Goal: Task Accomplishment & Management: Manage account settings

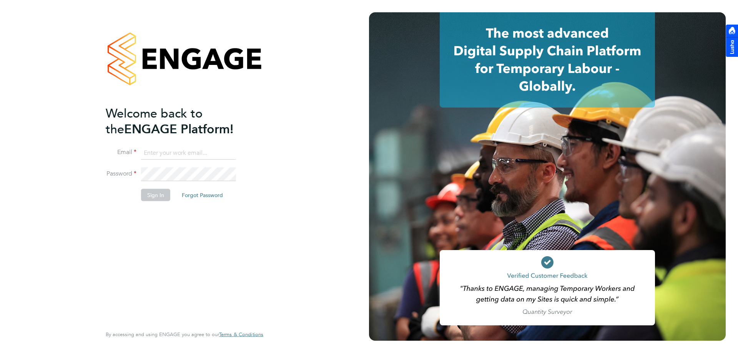
type input "rclarke@frlondon.co.uk"
click at [151, 191] on button "Sign In" at bounding box center [155, 195] width 29 height 12
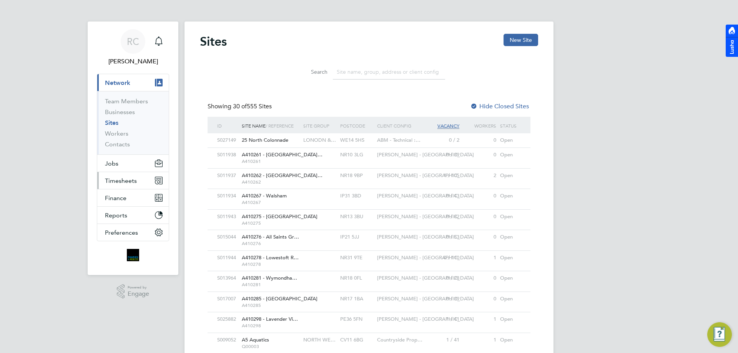
click at [135, 182] on span "Timesheets" at bounding box center [121, 180] width 32 height 7
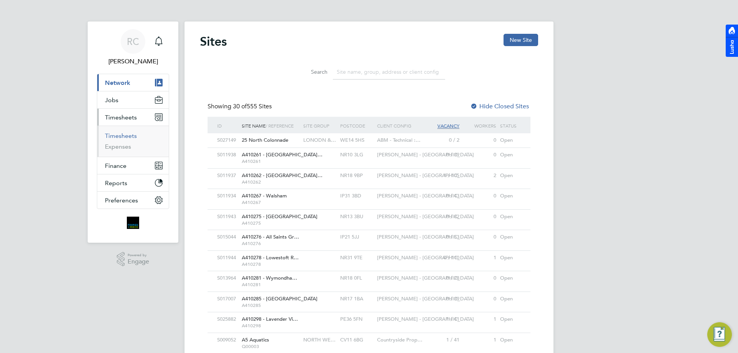
click at [125, 134] on link "Timesheets" at bounding box center [121, 135] width 32 height 7
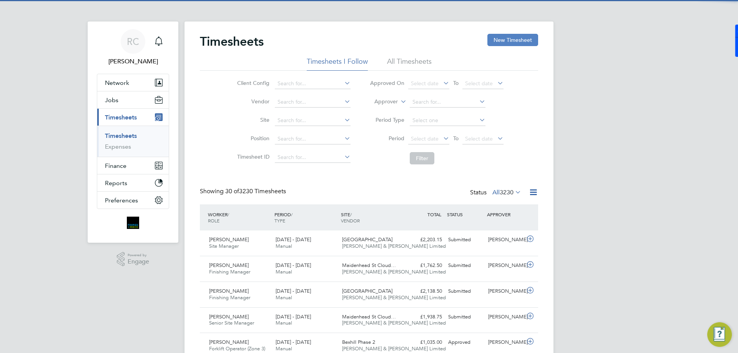
click at [502, 42] on button "New Timesheet" at bounding box center [512, 40] width 51 height 12
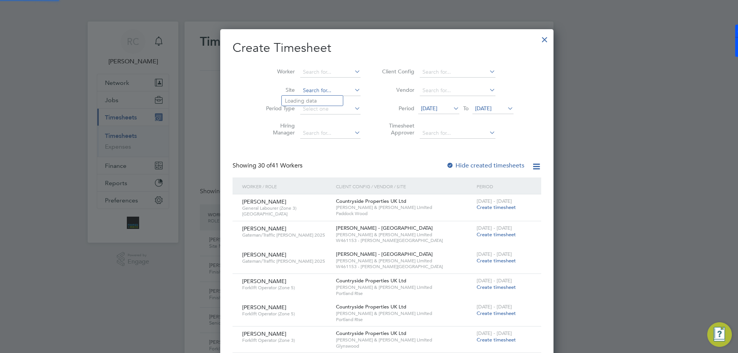
click at [306, 92] on input at bounding box center [330, 90] width 60 height 11
click at [315, 102] on li "[PERSON_NAME]" at bounding box center [312, 101] width 61 height 10
type input "Glynswood"
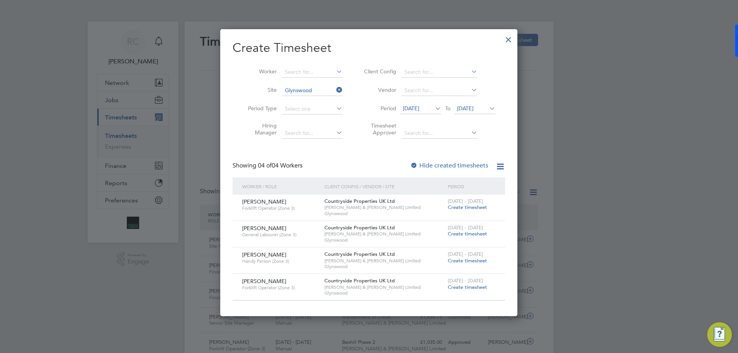
click at [467, 235] on span "Create timesheet" at bounding box center [467, 234] width 39 height 7
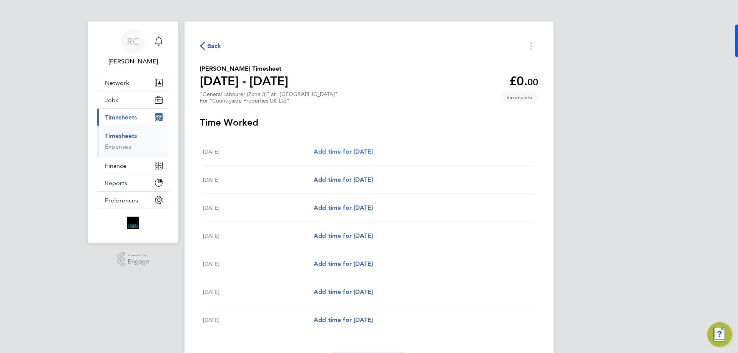
click at [370, 148] on span "Add time for [DATE]" at bounding box center [343, 151] width 59 height 7
select select "30"
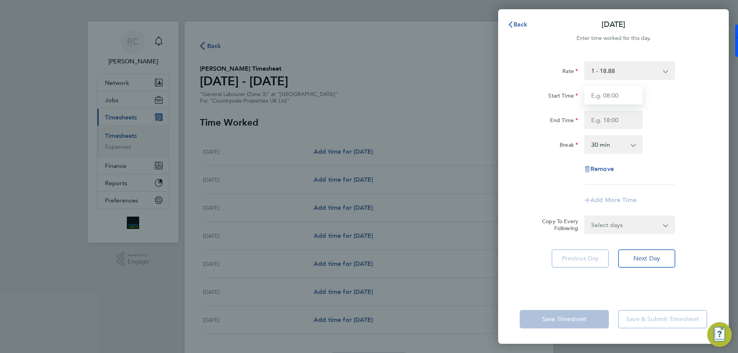
click at [609, 91] on input "Start Time" at bounding box center [613, 95] width 58 height 18
type input "07:30"
click at [614, 89] on input "07:30" at bounding box center [613, 95] width 58 height 18
type input "17:00"
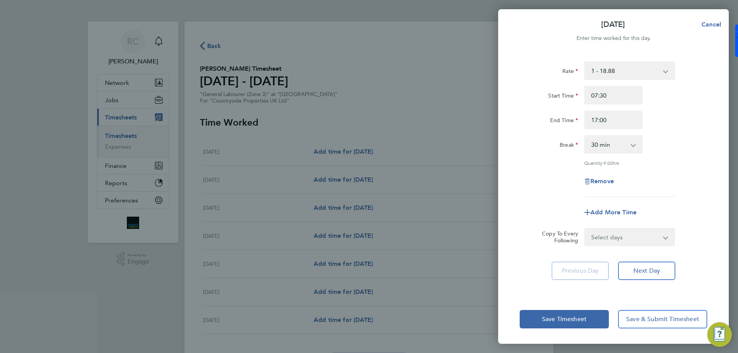
click at [671, 128] on div "End Time 17:00" at bounding box center [614, 120] width 194 height 18
click at [614, 237] on select "Select days Day Weekday (Mon-Fri) Weekend (Sat-Sun) [DATE] [DATE] [DATE] [DATE]…" at bounding box center [625, 237] width 81 height 17
select select "WEEKDAY"
click at [585, 229] on select "Select days Day Weekday (Mon-Fri) Weekend (Sat-Sun) [DATE] [DATE] [DATE] [DATE]…" at bounding box center [625, 237] width 81 height 17
select select "[DATE]"
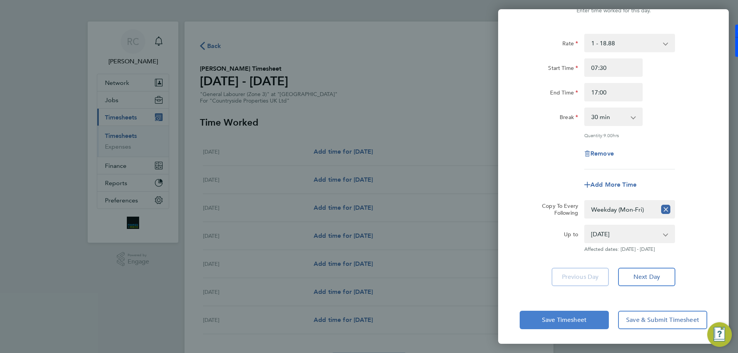
click at [582, 314] on button "Save Timesheet" at bounding box center [564, 320] width 89 height 18
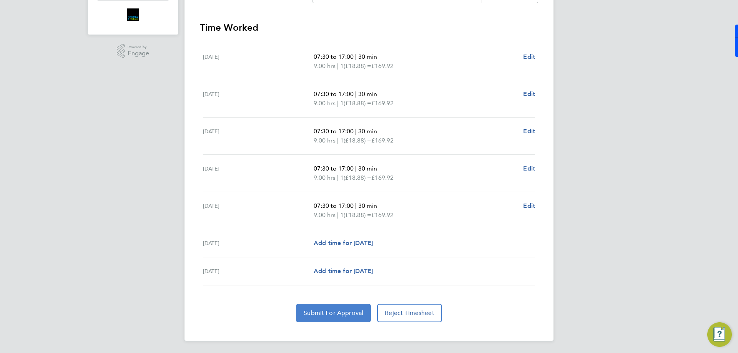
click at [329, 312] on span "Submit For Approval" at bounding box center [334, 313] width 60 height 8
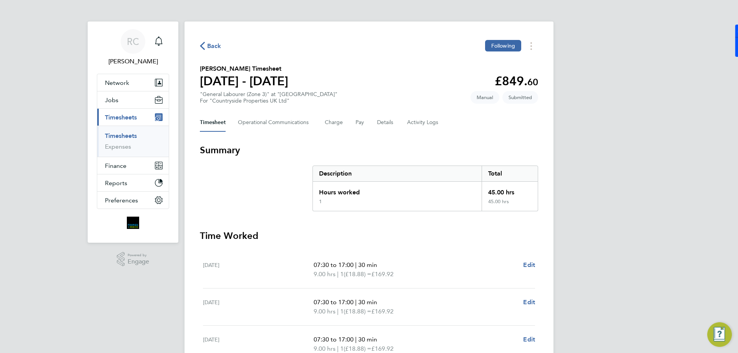
click at [125, 134] on link "Timesheets" at bounding box center [121, 135] width 32 height 7
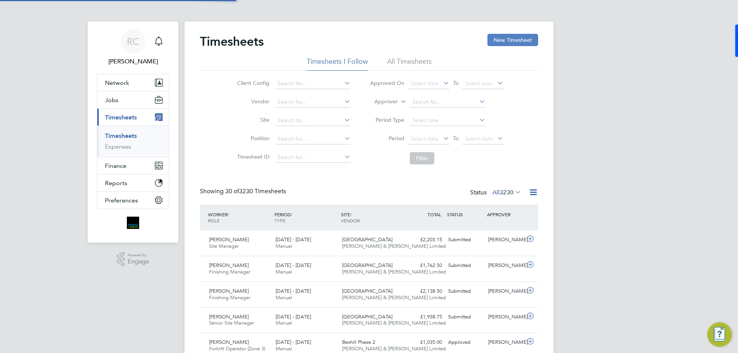
click at [530, 40] on button "New Timesheet" at bounding box center [512, 40] width 51 height 12
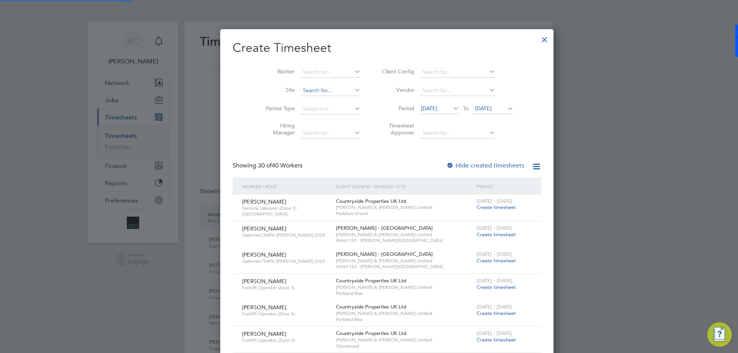
click at [300, 87] on input at bounding box center [330, 90] width 60 height 11
click at [308, 105] on li "Gly nswood" at bounding box center [312, 101] width 61 height 10
type input "Glynswood"
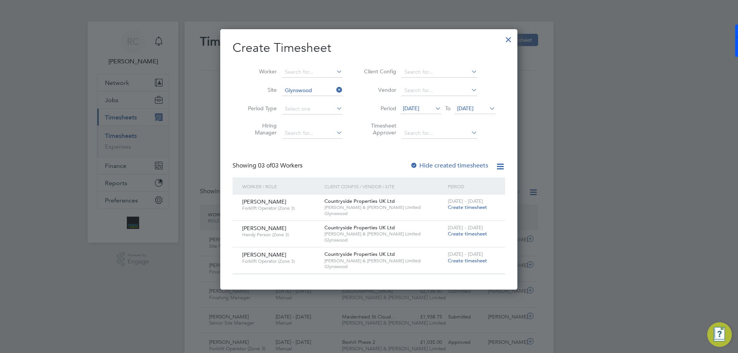
click at [463, 232] on span "Create timesheet" at bounding box center [467, 234] width 39 height 7
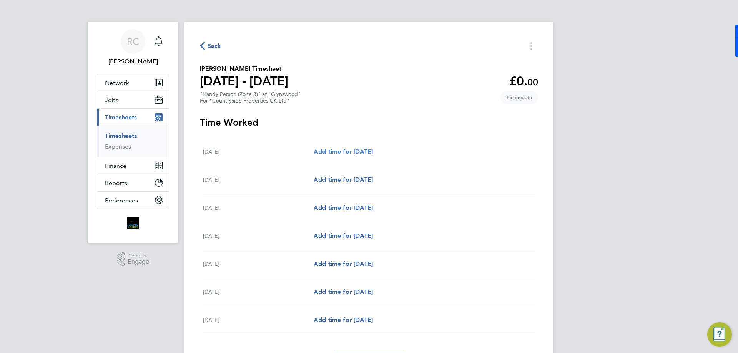
click at [373, 152] on span "Add time for [DATE]" at bounding box center [343, 151] width 59 height 7
select select "30"
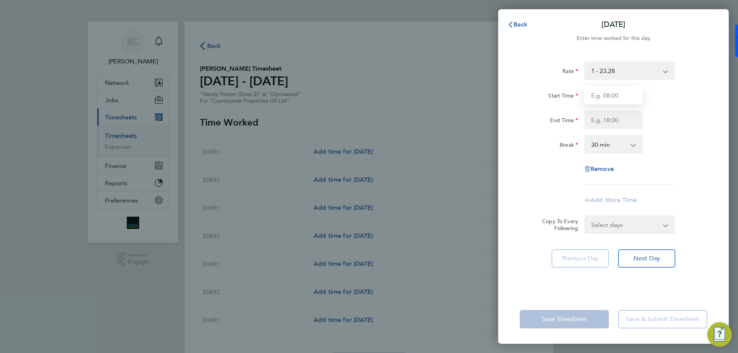
click at [612, 89] on input "Start Time" at bounding box center [613, 95] width 58 height 18
type input "07:30"
type input "17:00"
click at [617, 138] on select "0 min 15 min 30 min 45 min 60 min 75 min 90 min" at bounding box center [609, 144] width 48 height 17
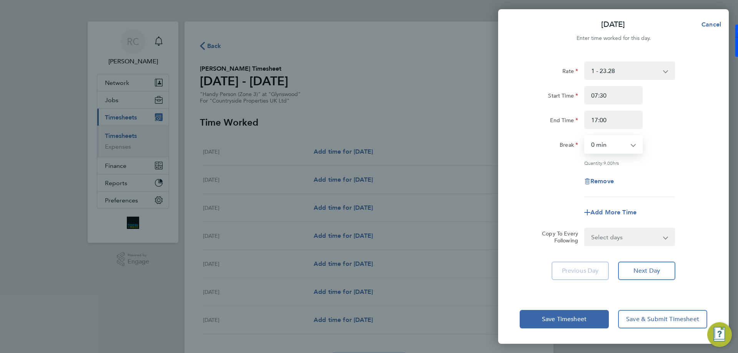
click at [585, 136] on select "0 min 15 min 30 min 45 min 60 min 75 min 90 min" at bounding box center [609, 144] width 48 height 17
click at [685, 161] on div "Quantity: 9.50 hrs" at bounding box center [614, 163] width 194 height 6
drag, startPoint x: 623, startPoint y: 148, endPoint x: 624, endPoint y: 153, distance: 5.0
click at [623, 148] on select "0 min 15 min 30 min 45 min 60 min 75 min 90 min" at bounding box center [609, 144] width 48 height 17
select select "30"
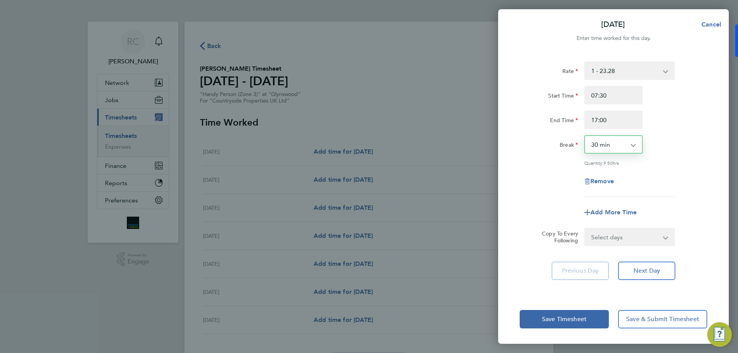
click at [585, 136] on select "0 min 15 min 30 min 45 min 60 min 75 min 90 min" at bounding box center [609, 144] width 48 height 17
click at [654, 168] on div "Rate 1 - 23.28 Start Time 07:30 End Time 17:00 Break 0 min 15 min 30 min 45 min…" at bounding box center [614, 130] width 188 height 136
click at [640, 243] on select "Select days Day Weekday (Mon-Fri) Weekend (Sat-Sun) [DATE] [DATE] [DATE] [DATE]…" at bounding box center [625, 237] width 81 height 17
select select "WEEKDAY"
click at [585, 229] on select "Select days Day Weekday (Mon-Fri) Weekend (Sat-Sun) [DATE] [DATE] [DATE] [DATE]…" at bounding box center [625, 237] width 81 height 17
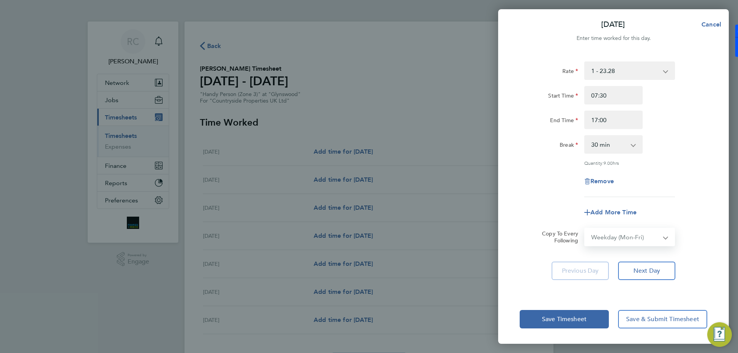
select select "[DATE]"
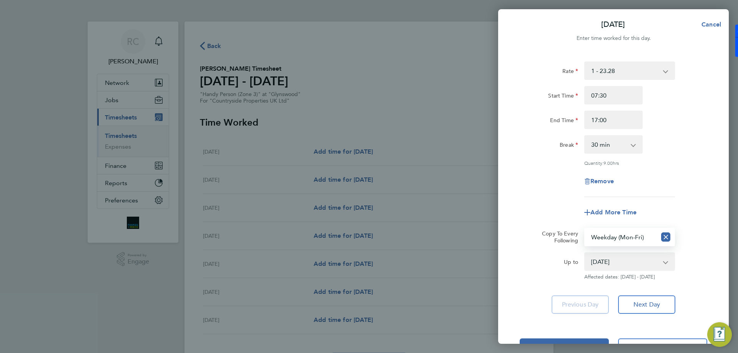
scroll to position [28, 0]
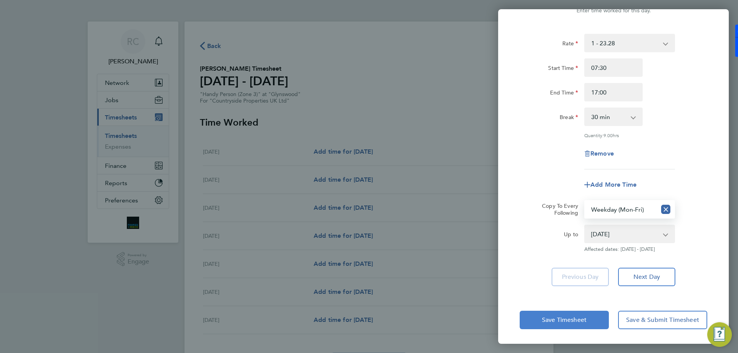
click at [578, 315] on button "Save Timesheet" at bounding box center [564, 320] width 89 height 18
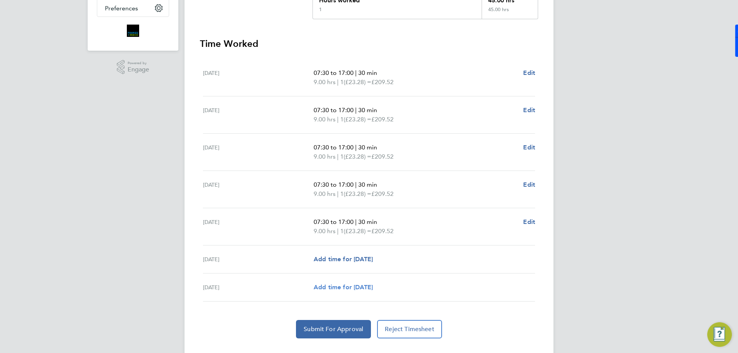
scroll to position [208, 0]
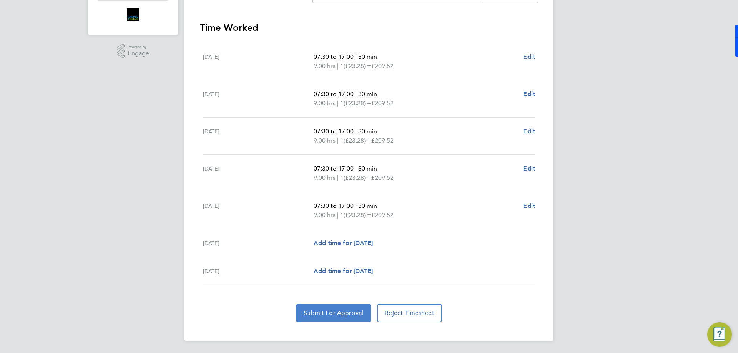
click at [349, 317] on span "Submit For Approval" at bounding box center [334, 313] width 60 height 8
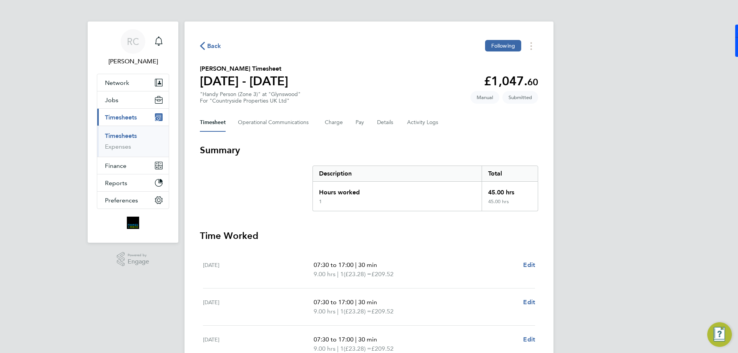
click at [117, 134] on link "Timesheets" at bounding box center [121, 135] width 32 height 7
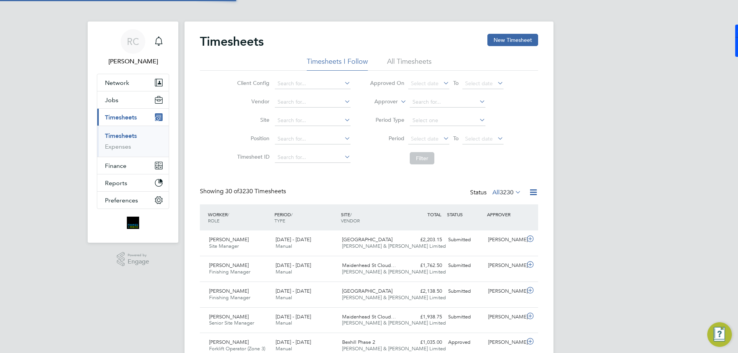
scroll to position [20, 67]
click at [515, 39] on button "New Timesheet" at bounding box center [512, 40] width 51 height 12
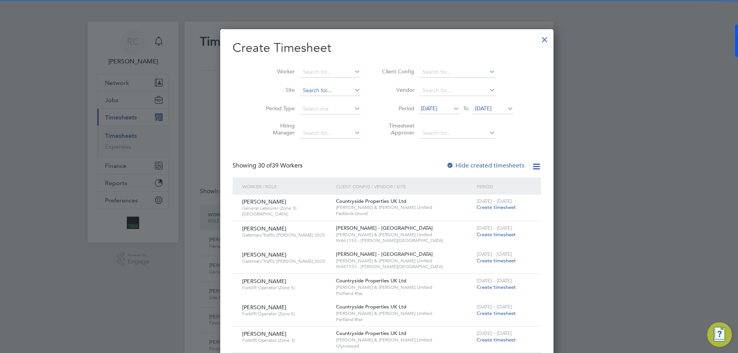
click at [302, 94] on input at bounding box center [330, 90] width 60 height 11
click at [308, 98] on li "[PERSON_NAME]" at bounding box center [312, 101] width 61 height 10
type input "Glynswood"
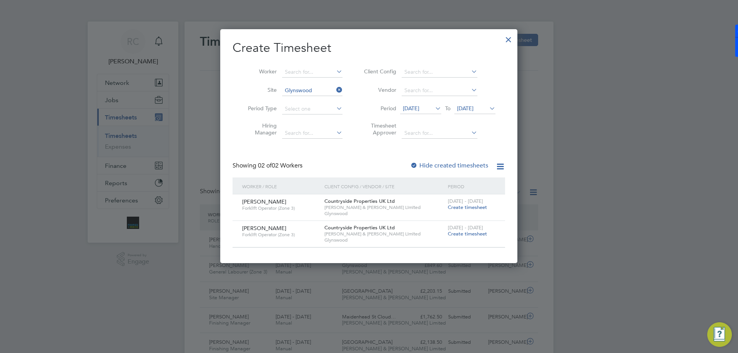
click at [474, 235] on span "Create timesheet" at bounding box center [467, 234] width 39 height 7
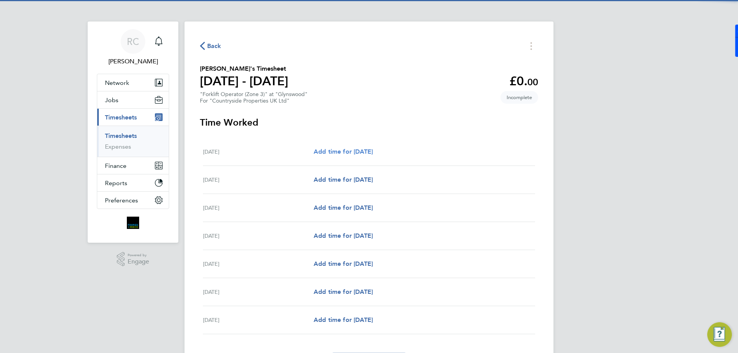
click at [373, 152] on span "Add time for [DATE]" at bounding box center [343, 151] width 59 height 7
select select "30"
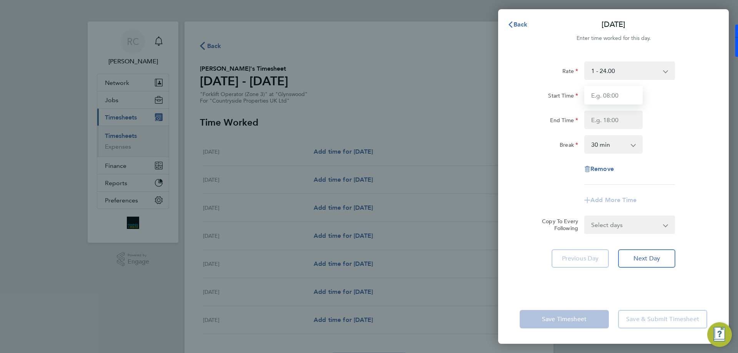
click at [619, 98] on input "Start Time" at bounding box center [613, 95] width 58 height 18
type input "07:30"
type input "17:00"
click at [712, 159] on div "Rate 1 - 24.00 Start Time 07:30 End Time 17:00 Break 0 min 15 min 30 min 45 min…" at bounding box center [613, 173] width 231 height 243
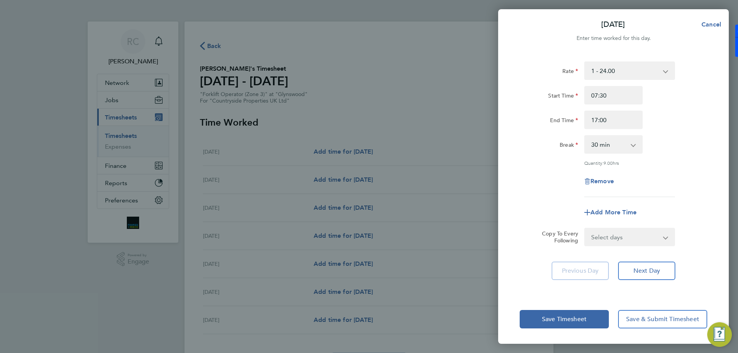
click at [627, 236] on select "Select days Day Weekday (Mon-Fri) Weekend (Sat-Sun) [DATE] [DATE] [DATE] [DATE]…" at bounding box center [625, 237] width 81 height 17
select select "WEEKDAY"
click at [585, 229] on select "Select days Day Weekday (Mon-Fri) Weekend (Sat-Sun) [DATE] [DATE] [DATE] [DATE]…" at bounding box center [625, 237] width 81 height 17
select select "[DATE]"
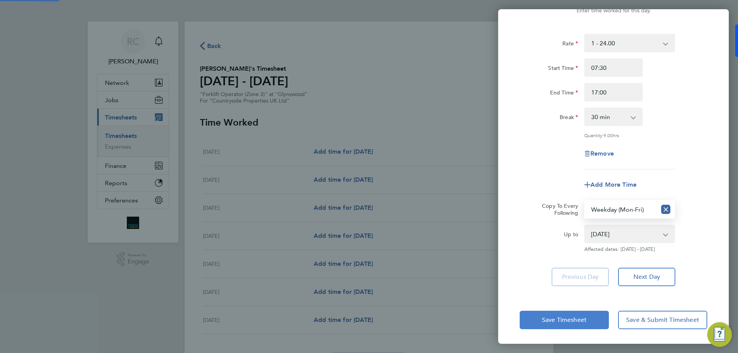
click at [584, 322] on span "Save Timesheet" at bounding box center [564, 320] width 45 height 8
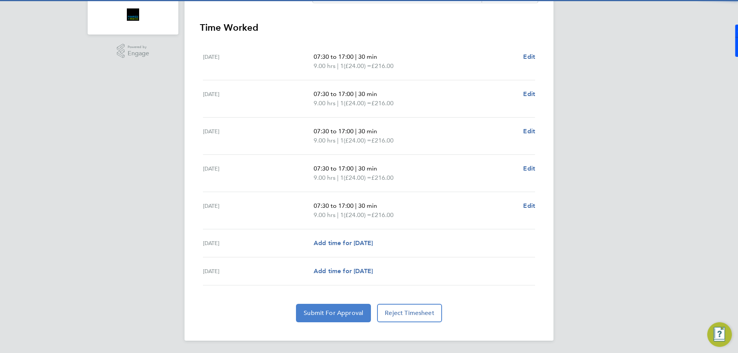
click at [362, 313] on span "Submit For Approval" at bounding box center [334, 313] width 60 height 8
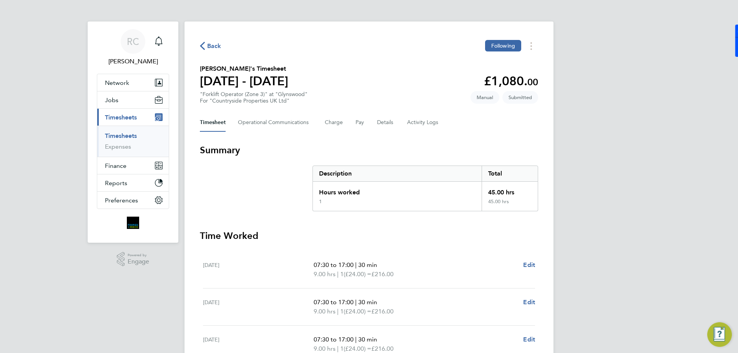
click at [122, 138] on link "Timesheets" at bounding box center [121, 135] width 32 height 7
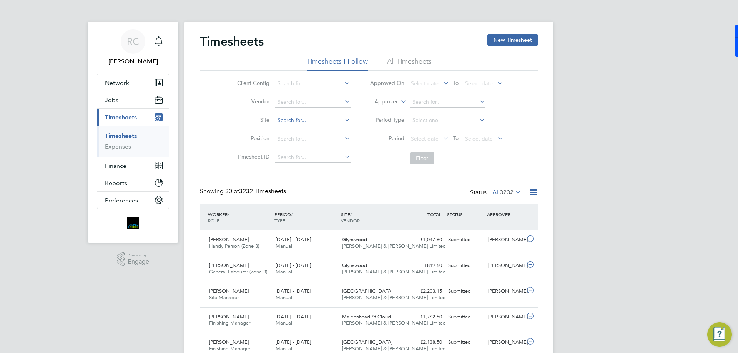
click at [304, 117] on input at bounding box center [313, 120] width 76 height 11
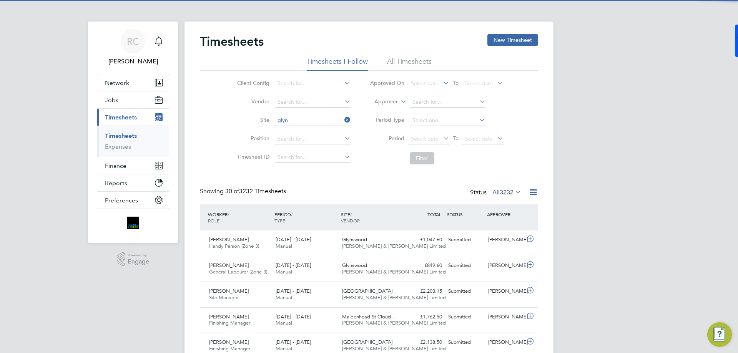
click at [284, 132] on b "Glyn" at bounding box center [283, 131] width 12 height 7
type input "Glynswood"
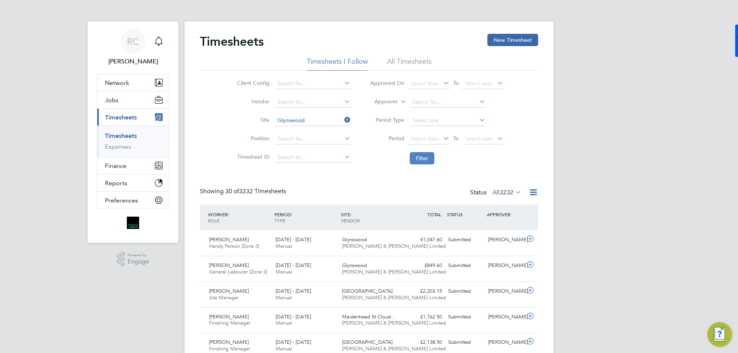
click at [428, 161] on button "Filter" at bounding box center [422, 158] width 25 height 12
click at [519, 40] on button "New Timesheet" at bounding box center [512, 40] width 51 height 12
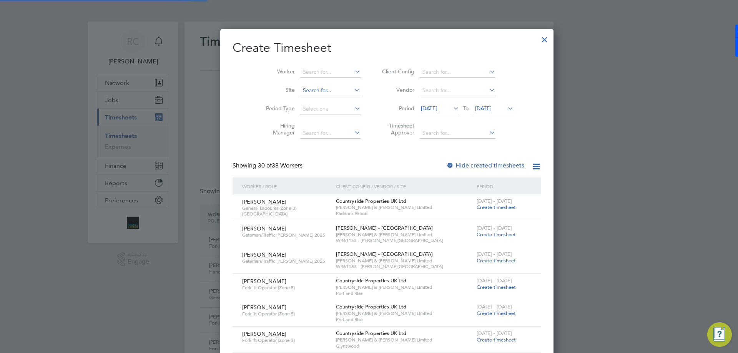
click at [315, 93] on input at bounding box center [330, 90] width 60 height 11
click at [324, 183] on li "Great Haddon 1A" at bounding box center [340, 183] width 116 height 10
type input "Great Haddon 1A"
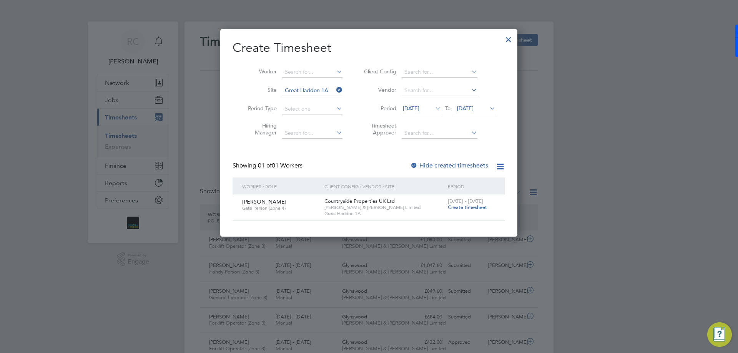
click at [467, 207] on span "Create timesheet" at bounding box center [467, 207] width 39 height 7
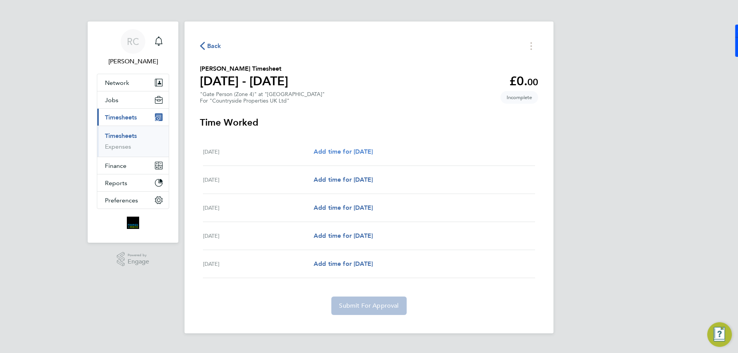
click at [367, 150] on span "Add time for [DATE]" at bounding box center [343, 151] width 59 height 7
select select "30"
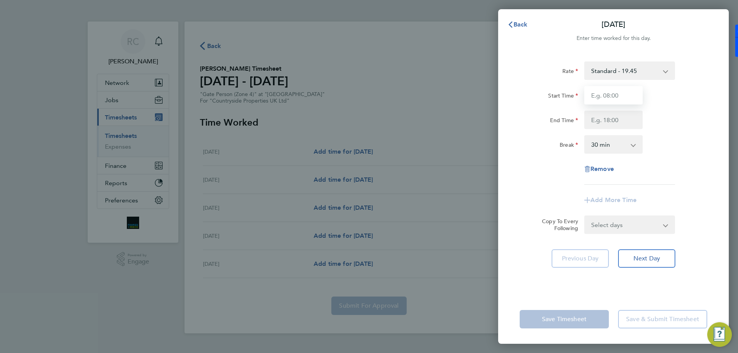
click at [612, 100] on input "Start Time" at bounding box center [613, 95] width 58 height 18
type input "07:30"
type input "16:30"
click at [618, 146] on select "0 min 15 min 30 min 45 min 60 min 75 min 90 min" at bounding box center [609, 144] width 48 height 17
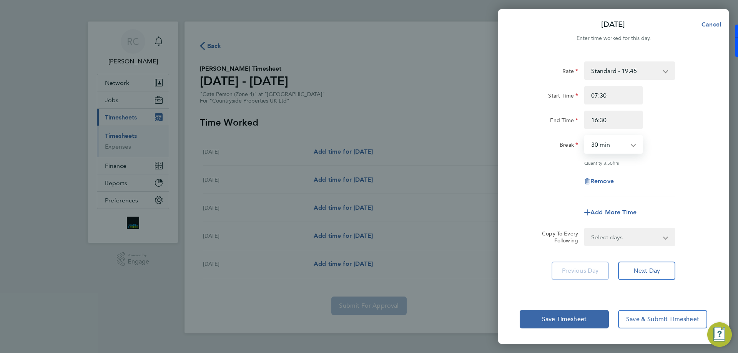
select select "0"
click at [585, 136] on select "0 min 15 min 30 min 45 min 60 min 75 min 90 min" at bounding box center [609, 144] width 48 height 17
click at [680, 177] on div "Remove" at bounding box center [614, 181] width 194 height 18
click at [655, 243] on select "Select days Day [DATE] [DATE] [DATE] [DATE]" at bounding box center [625, 237] width 81 height 17
drag, startPoint x: 697, startPoint y: 236, endPoint x: 686, endPoint y: 250, distance: 16.9
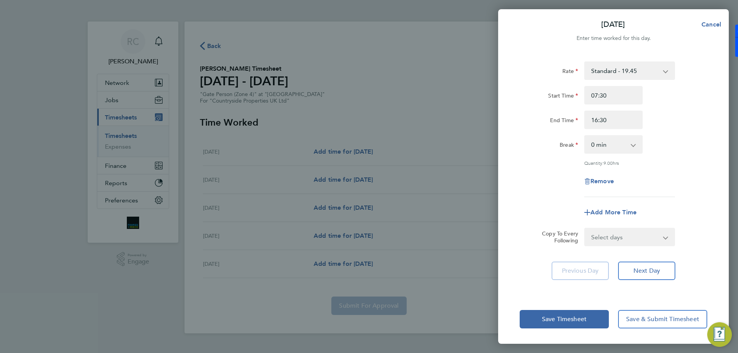
click at [697, 236] on div "Copy To Every Following Select days Day [DATE] [DATE] [DATE] [DATE]" at bounding box center [614, 237] width 194 height 18
click at [668, 272] on button "Next Day" at bounding box center [646, 271] width 57 height 18
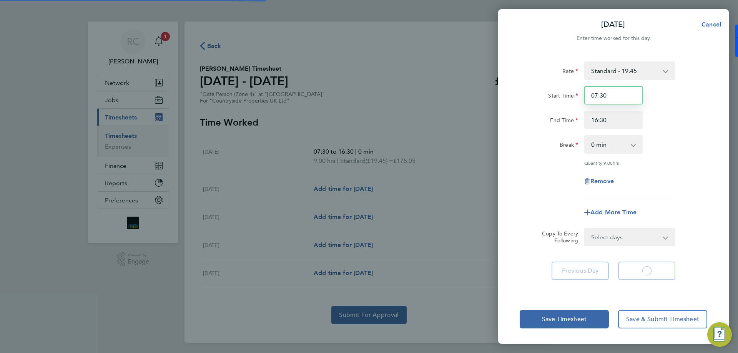
click at [617, 95] on input "07:30" at bounding box center [613, 95] width 58 height 18
select select "30"
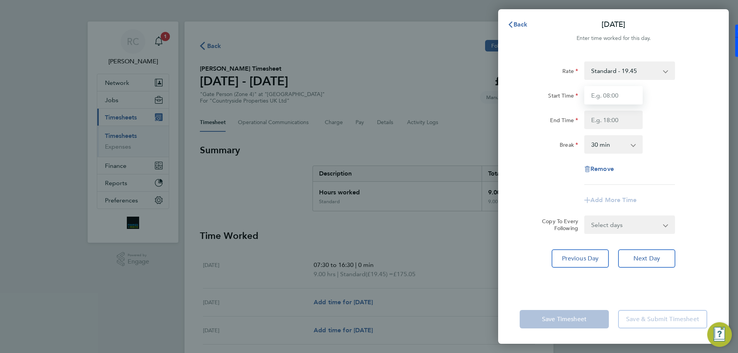
click at [599, 98] on input "Start Time" at bounding box center [613, 95] width 58 height 18
type input "07:30"
type input "16:30"
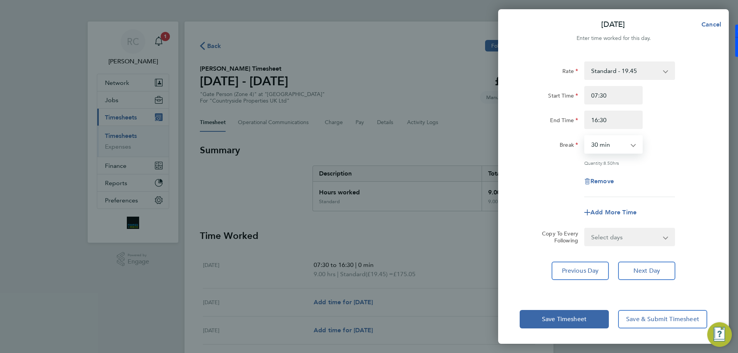
click at [603, 150] on select "0 min 15 min 30 min 45 min 60 min 75 min 90 min" at bounding box center [609, 144] width 48 height 17
select select "0"
click at [585, 136] on select "0 min 15 min 30 min 45 min 60 min 75 min 90 min" at bounding box center [609, 144] width 48 height 17
click at [649, 271] on span "Next Day" at bounding box center [647, 271] width 27 height 8
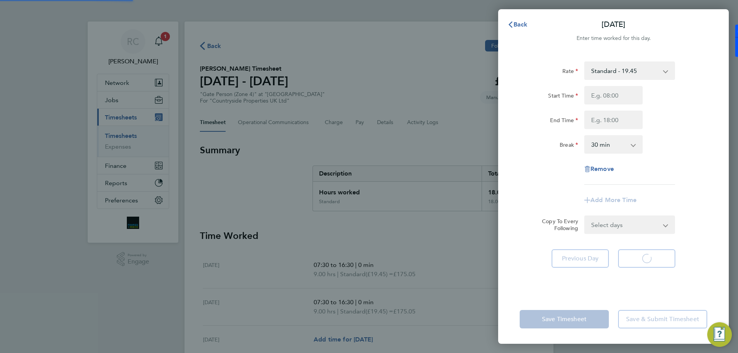
select select "30"
click at [616, 102] on input "Start Time" at bounding box center [613, 95] width 58 height 18
type input "07:30"
type input "16:30"
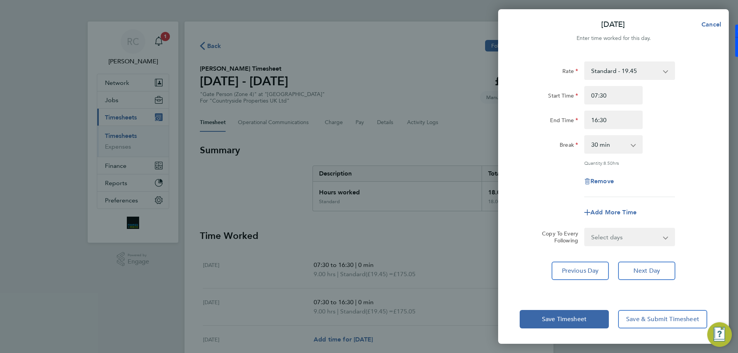
click at [635, 234] on div "Select days Day [DATE] [DATE]" at bounding box center [629, 237] width 91 height 18
drag, startPoint x: 623, startPoint y: 138, endPoint x: 622, endPoint y: 145, distance: 7.0
click at [623, 138] on select "0 min 15 min 30 min 45 min 60 min 75 min 90 min" at bounding box center [609, 144] width 48 height 17
select select "0"
click at [585, 136] on select "0 min 15 min 30 min 45 min 60 min 75 min 90 min" at bounding box center [609, 144] width 48 height 17
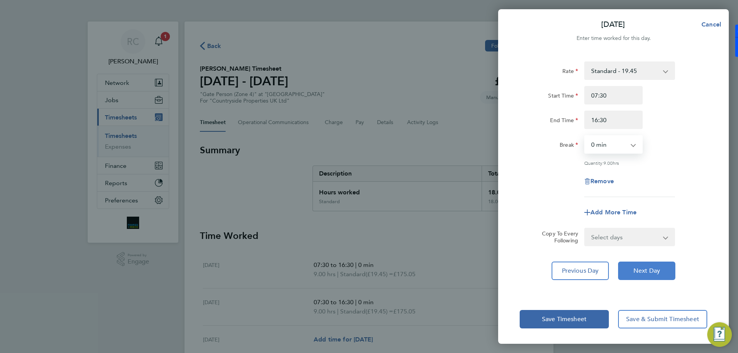
click at [651, 275] on button "Next Day" at bounding box center [646, 271] width 57 height 18
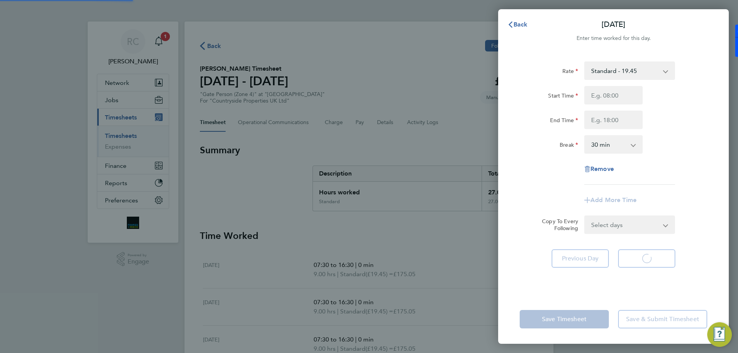
select select "30"
click at [620, 97] on input "Start Time" at bounding box center [613, 95] width 58 height 18
type input "07:30"
type input "16:30"
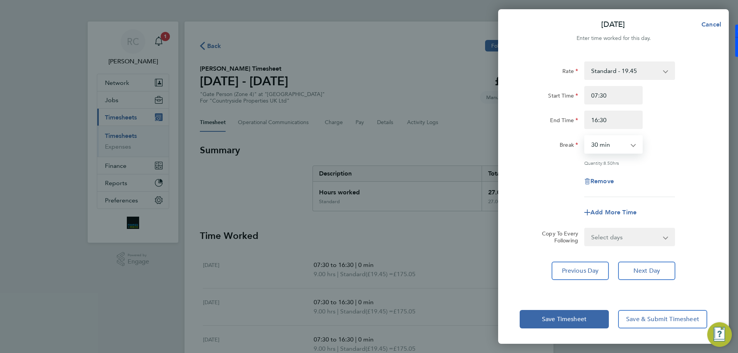
drag, startPoint x: 610, startPoint y: 137, endPoint x: 612, endPoint y: 146, distance: 9.7
click at [610, 137] on select "0 min 15 min 30 min 45 min 60 min 75 min 90 min" at bounding box center [609, 144] width 48 height 17
drag, startPoint x: 612, startPoint y: 146, endPoint x: 610, endPoint y: 151, distance: 5.2
click at [612, 146] on select "0 min 15 min 30 min 45 min 60 min 75 min 90 min" at bounding box center [609, 144] width 48 height 17
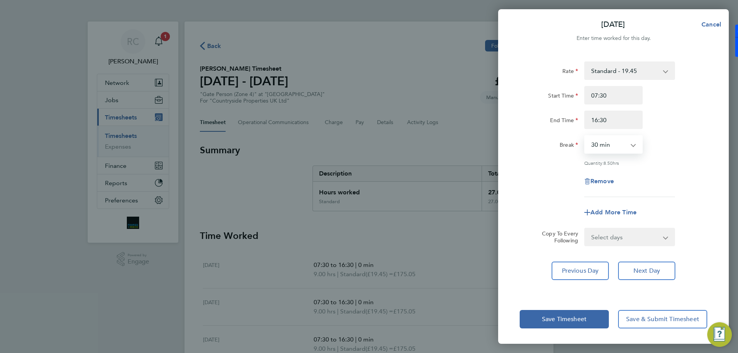
select select "0"
click at [585, 136] on select "0 min 15 min 30 min 45 min 60 min 75 min 90 min" at bounding box center [609, 144] width 48 height 17
click at [640, 275] on button "Next Day" at bounding box center [646, 271] width 57 height 18
select select "30"
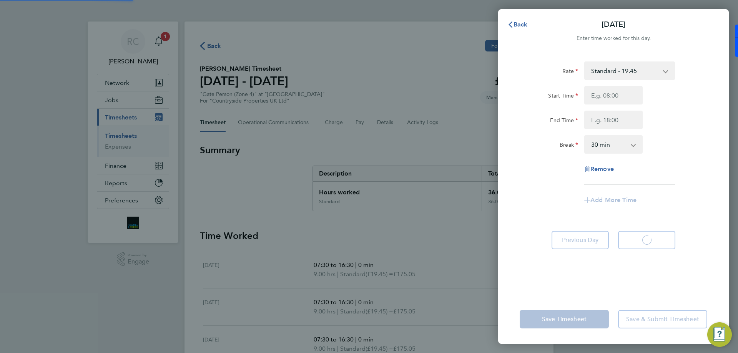
select select "30"
click at [607, 95] on input "Start Time" at bounding box center [613, 95] width 58 height 18
type input "07:30"
type input "16:30"
click at [635, 150] on app-icon-cross-button at bounding box center [637, 144] width 9 height 17
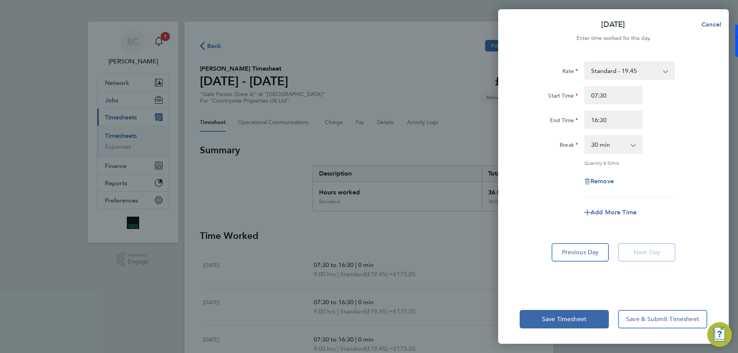
click at [622, 142] on select "0 min 15 min 30 min 45 min 60 min 75 min 90 min" at bounding box center [609, 144] width 48 height 17
select select "0"
click at [585, 136] on select "0 min 15 min 30 min 45 min 60 min 75 min 90 min" at bounding box center [609, 144] width 48 height 17
click at [588, 313] on button "Save Timesheet" at bounding box center [564, 319] width 89 height 18
click at [588, 313] on app-form-button "Save Timesheet" at bounding box center [567, 319] width 94 height 18
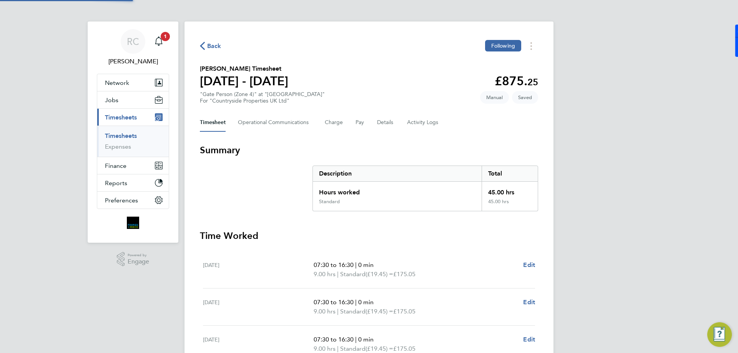
scroll to position [152, 0]
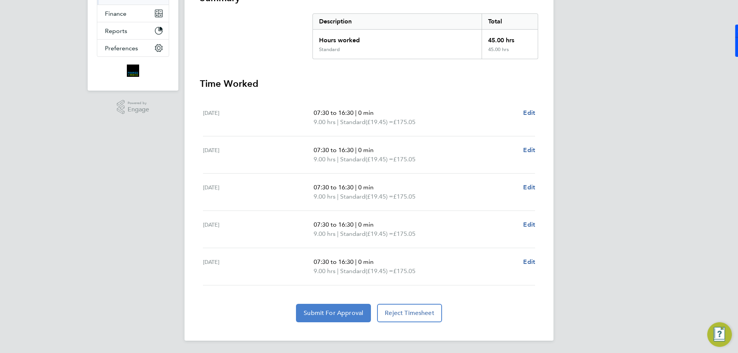
click at [340, 309] on button "Submit For Approval" at bounding box center [333, 313] width 75 height 18
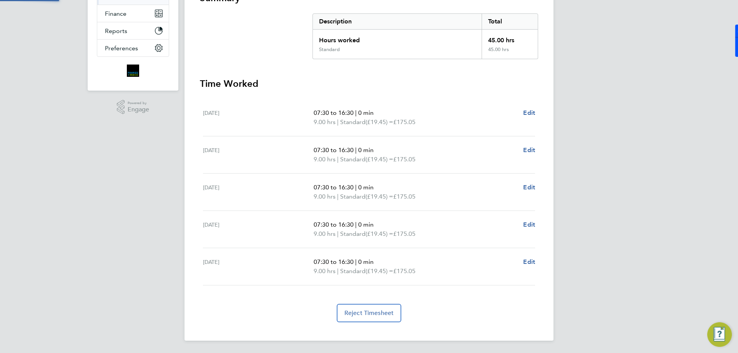
scroll to position [0, 0]
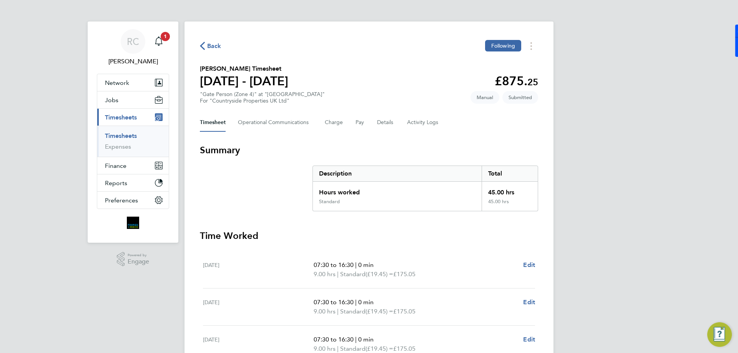
click at [124, 132] on link "Timesheets" at bounding box center [121, 135] width 32 height 7
click at [162, 38] on span "1" at bounding box center [165, 36] width 9 height 9
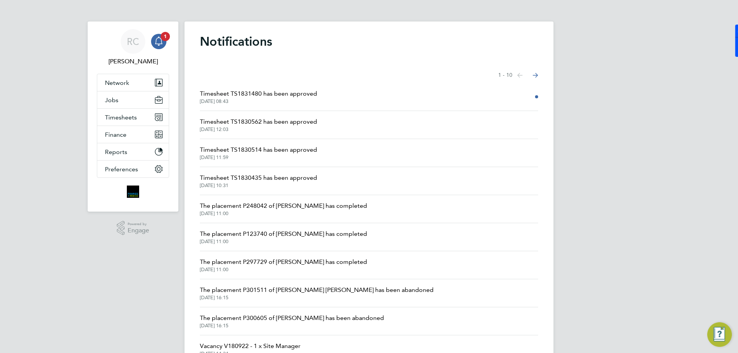
click at [297, 93] on span "Timesheet TS1831480 has been approved" at bounding box center [258, 93] width 117 height 9
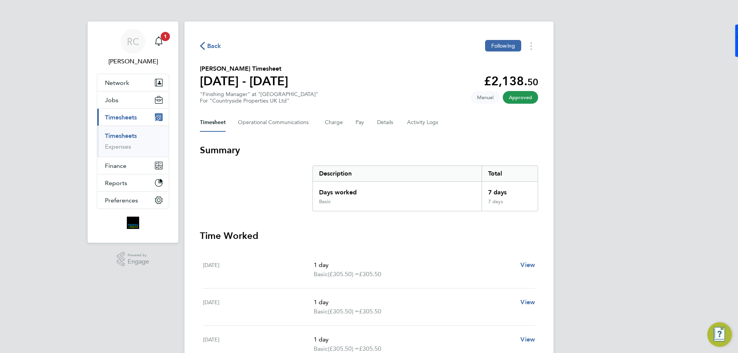
click at [133, 137] on link "Timesheets" at bounding box center [121, 135] width 32 height 7
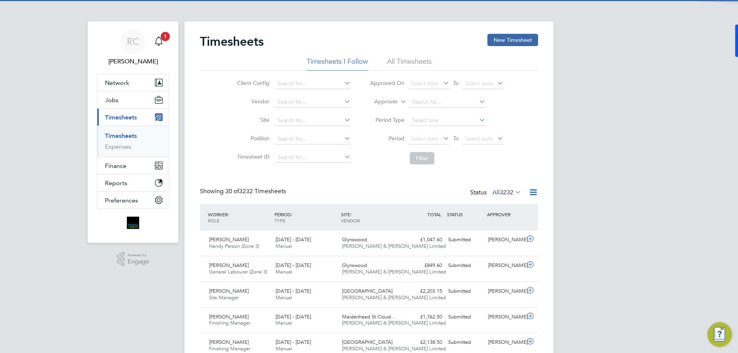
scroll to position [20, 67]
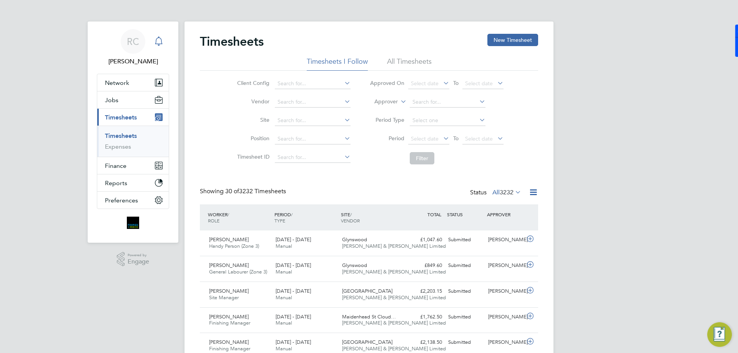
click at [160, 43] on icon "Main navigation" at bounding box center [158, 41] width 9 height 9
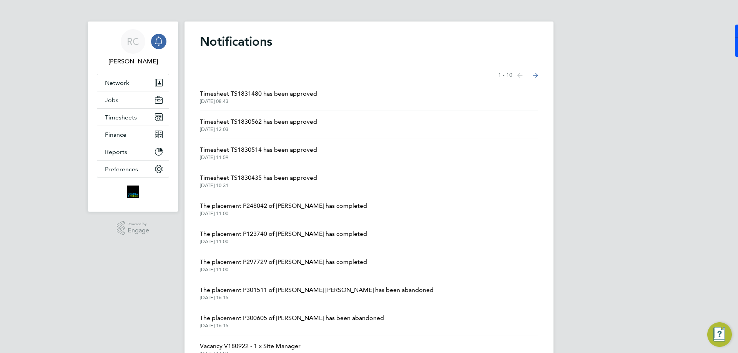
click at [283, 100] on span "[DATE] 08:43" at bounding box center [258, 101] width 117 height 6
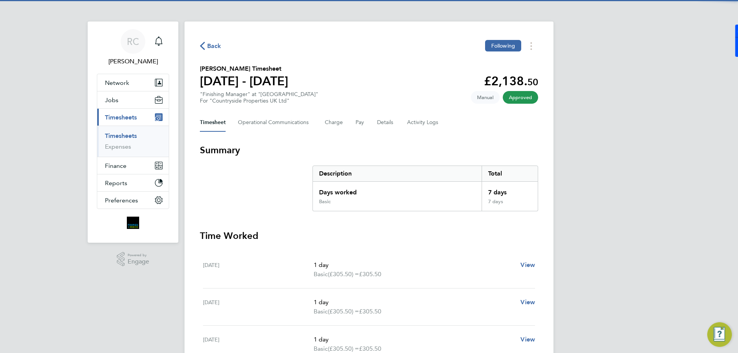
click at [123, 119] on span "Timesheets" at bounding box center [121, 117] width 32 height 7
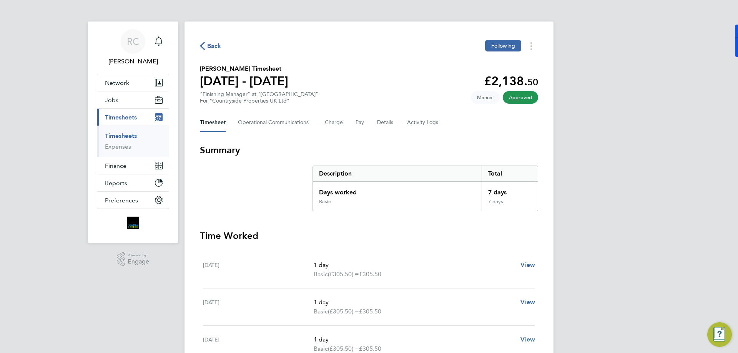
click at [127, 135] on link "Timesheets" at bounding box center [121, 135] width 32 height 7
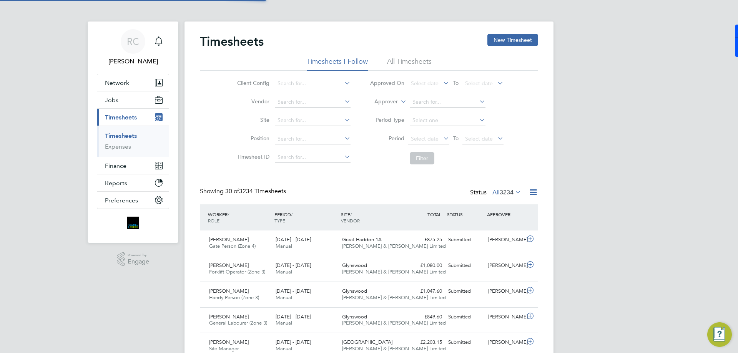
scroll to position [20, 67]
click at [502, 41] on button "New Timesheet" at bounding box center [512, 40] width 51 height 12
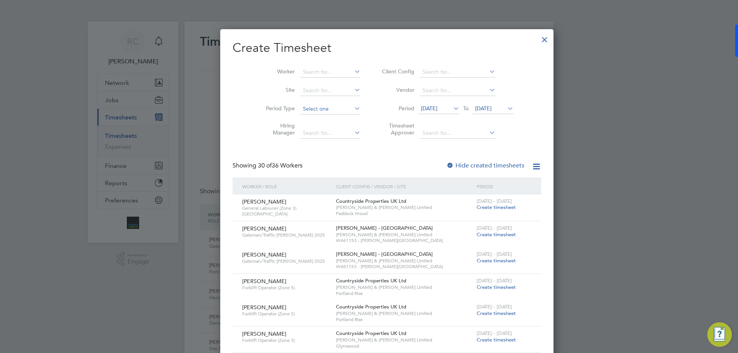
scroll to position [4, 4]
drag, startPoint x: 321, startPoint y: 99, endPoint x: 326, endPoint y: 99, distance: 5.0
click at [320, 99] on li "Paddo [PERSON_NAME]" at bounding box center [315, 101] width 67 height 10
type input "Paddock Wood"
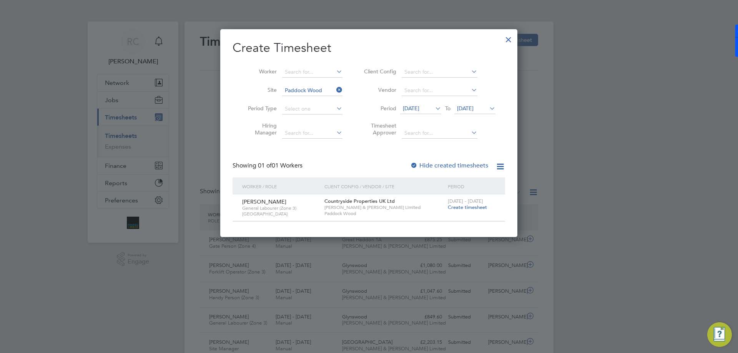
click at [472, 206] on span "Create timesheet" at bounding box center [467, 207] width 39 height 7
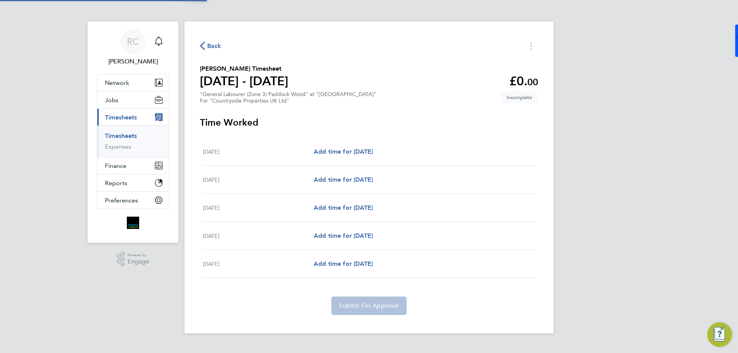
click at [364, 146] on div "[DATE] Add time for [DATE] Add time for [DATE]" at bounding box center [369, 152] width 332 height 28
click at [359, 150] on span "Add time for [DATE]" at bounding box center [343, 151] width 59 height 7
select select "30"
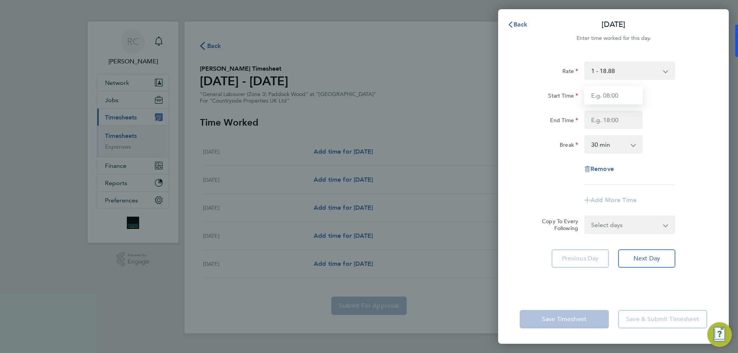
click at [621, 98] on input "Start Time" at bounding box center [613, 95] width 58 height 18
type input "07:30"
type input "1"
type input "18:00"
click at [620, 98] on input "07:30" at bounding box center [613, 95] width 58 height 18
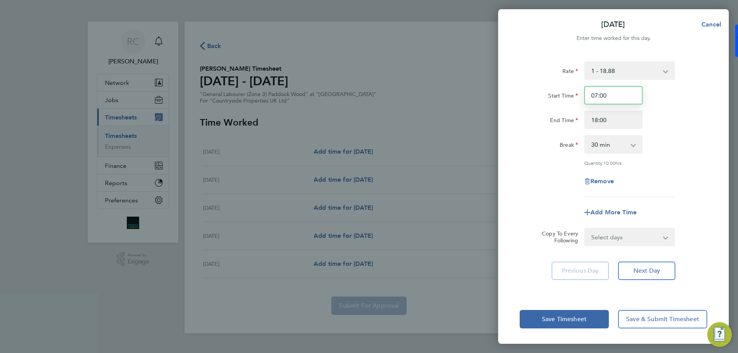
type input "07:00"
click at [686, 116] on div "End Time 18:00" at bounding box center [614, 120] width 194 height 18
click at [620, 148] on select "0 min 15 min 30 min 45 min 60 min 75 min 90 min" at bounding box center [609, 144] width 48 height 17
select select "0"
click at [585, 136] on select "0 min 15 min 30 min 45 min 60 min 75 min 90 min" at bounding box center [609, 144] width 48 height 17
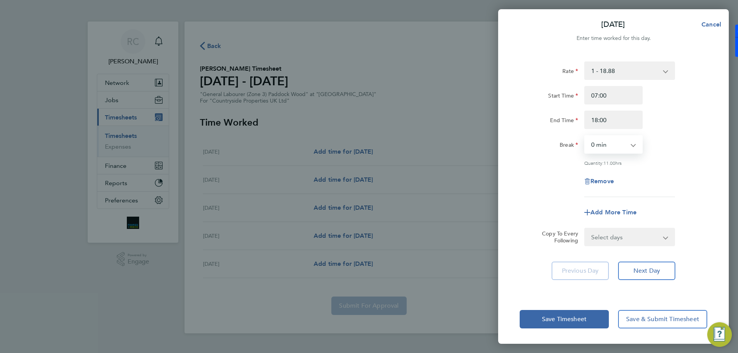
click at [635, 240] on select "Select days Day [DATE] [DATE] [DATE] [DATE]" at bounding box center [625, 237] width 81 height 17
click at [697, 251] on div "Rate 1 - 18.88 PAY - 17.39 Start Time 07:00 End Time 18:00 Break 0 min 15 min 3…" at bounding box center [613, 173] width 231 height 243
click at [649, 272] on span "Next Day" at bounding box center [647, 271] width 27 height 8
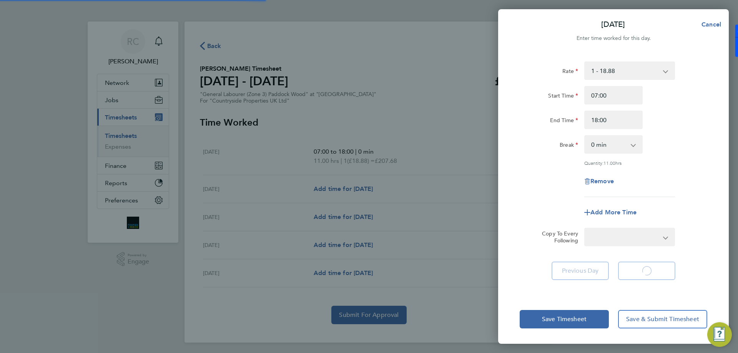
select select "30"
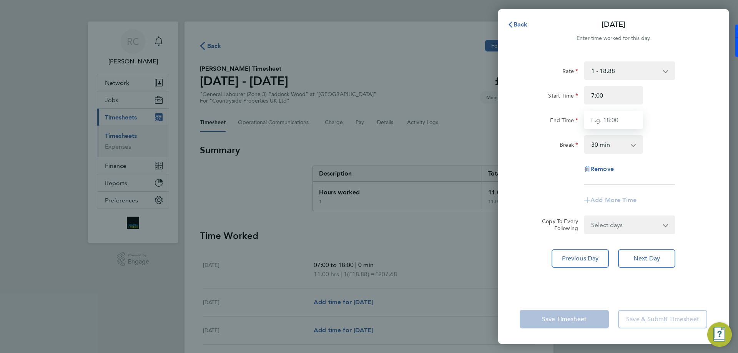
type input "07:00"
type input "18:00"
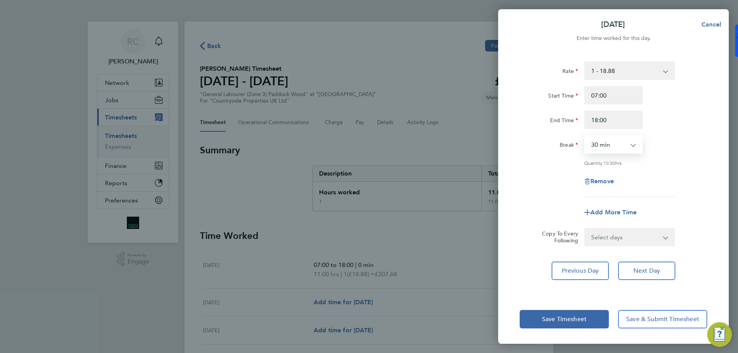
click at [606, 144] on select "0 min 15 min 30 min 45 min 60 min 75 min 90 min" at bounding box center [609, 144] width 48 height 17
select select "0"
click at [585, 136] on select "0 min 15 min 30 min 45 min 60 min 75 min 90 min" at bounding box center [609, 144] width 48 height 17
click at [645, 276] on button "Next Day" at bounding box center [646, 271] width 57 height 18
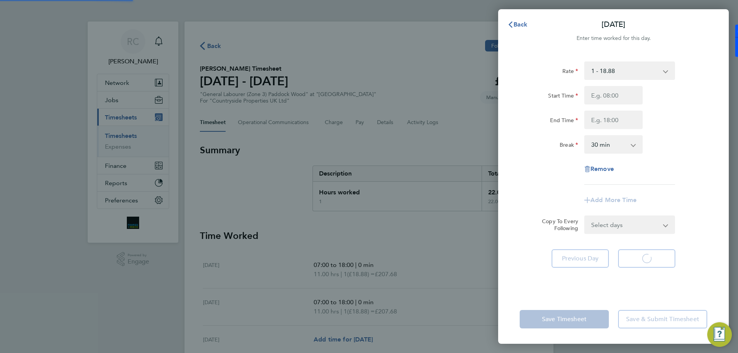
select select "30"
click at [614, 100] on input "Start Time" at bounding box center [613, 95] width 58 height 18
type input "07:00"
type input "18:00"
click at [601, 155] on div "Rate 1 - 18.88 PAY - 17.39 Start Time 07:00 End Time 18:00 Break 0 min 15 min 3…" at bounding box center [614, 123] width 188 height 123
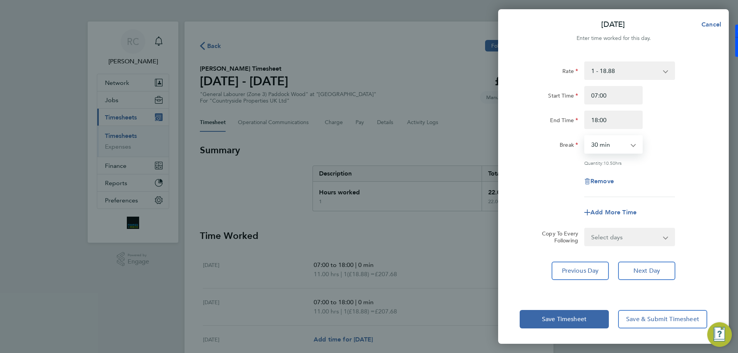
click at [607, 149] on select "0 min 15 min 30 min 45 min 60 min 75 min 90 min" at bounding box center [609, 144] width 48 height 17
select select "0"
click at [585, 136] on select "0 min 15 min 30 min 45 min 60 min 75 min 90 min" at bounding box center [609, 144] width 48 height 17
click at [657, 272] on span "Next Day" at bounding box center [647, 271] width 27 height 8
select select "30"
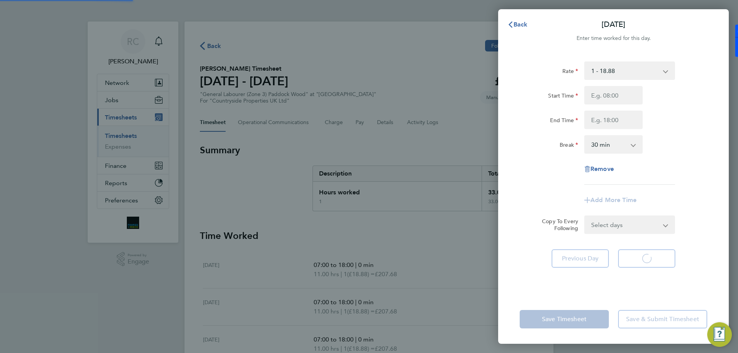
select select "30"
click at [611, 94] on input "Start Time" at bounding box center [613, 95] width 58 height 18
type input "07:00"
type input "18:00"
click at [606, 149] on select "0 min 15 min 30 min 45 min 60 min 75 min 90 min" at bounding box center [609, 144] width 48 height 17
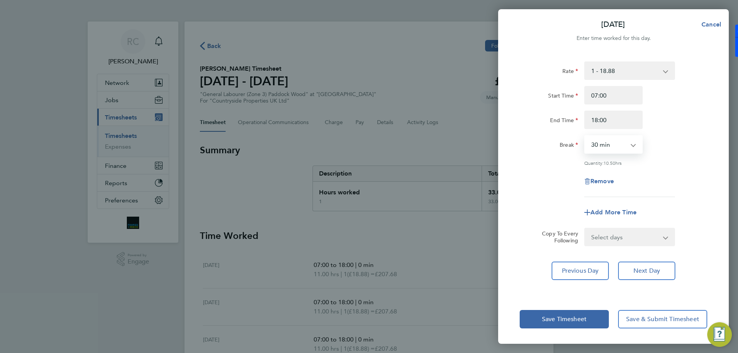
select select "0"
click at [585, 136] on select "0 min 15 min 30 min 45 min 60 min 75 min 90 min" at bounding box center [609, 144] width 48 height 17
click at [646, 271] on span "Next Day" at bounding box center [647, 271] width 27 height 8
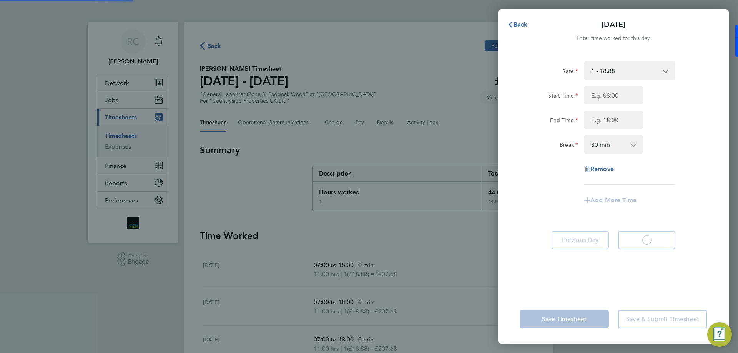
select select "30"
click at [600, 100] on input "Start Time" at bounding box center [613, 95] width 58 height 18
type input "07:00"
type input "18:00"
click at [604, 139] on select "0 min 15 min 30 min 45 min 60 min 75 min 90 min" at bounding box center [609, 144] width 48 height 17
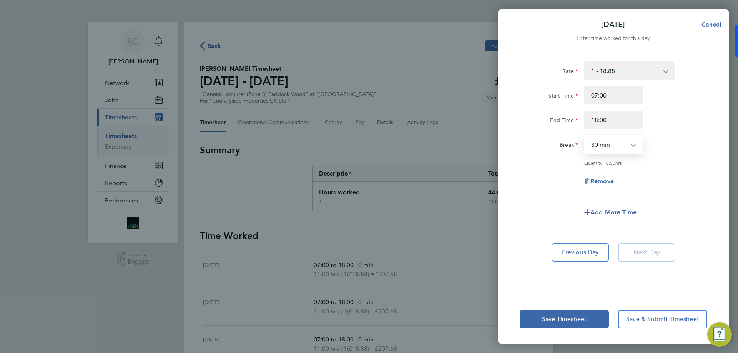
select select "0"
click at [585, 136] on select "0 min 15 min 30 min 45 min 60 min 75 min 90 min" at bounding box center [609, 144] width 48 height 17
click at [574, 329] on div "Save Timesheet Save & Submit Timesheet" at bounding box center [613, 319] width 231 height 49
click at [574, 328] on button "Save Timesheet" at bounding box center [564, 319] width 89 height 18
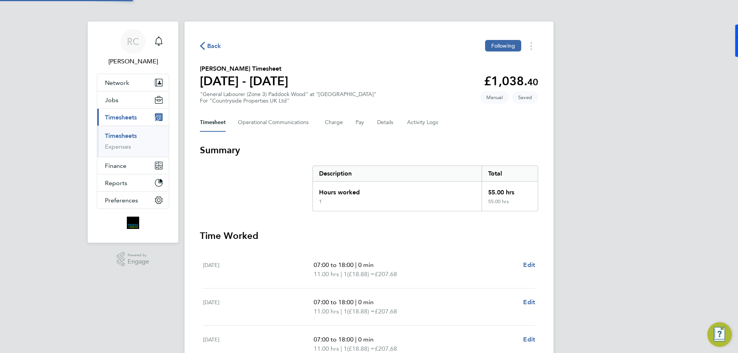
scroll to position [152, 0]
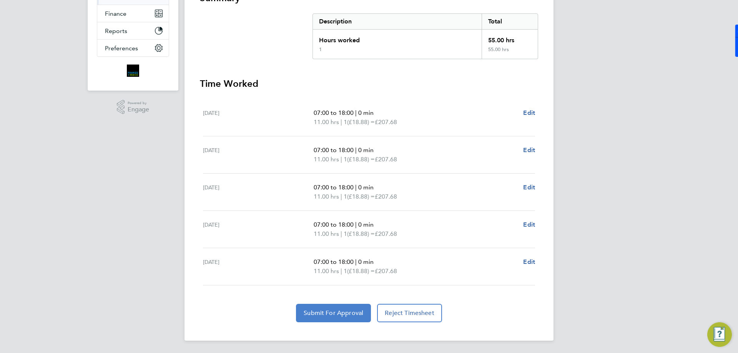
click at [327, 311] on span "Submit For Approval" at bounding box center [334, 313] width 60 height 8
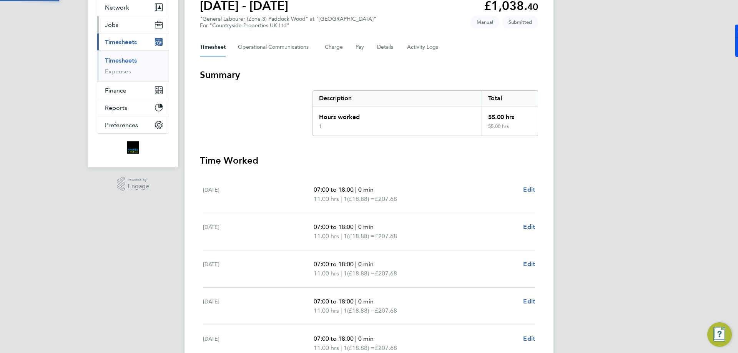
scroll to position [0, 0]
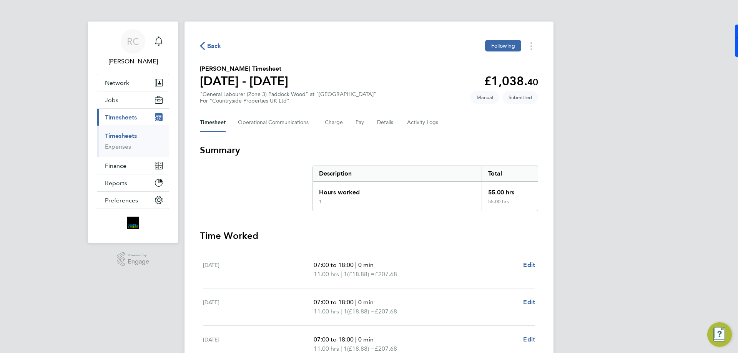
click at [121, 135] on link "Timesheets" at bounding box center [121, 135] width 32 height 7
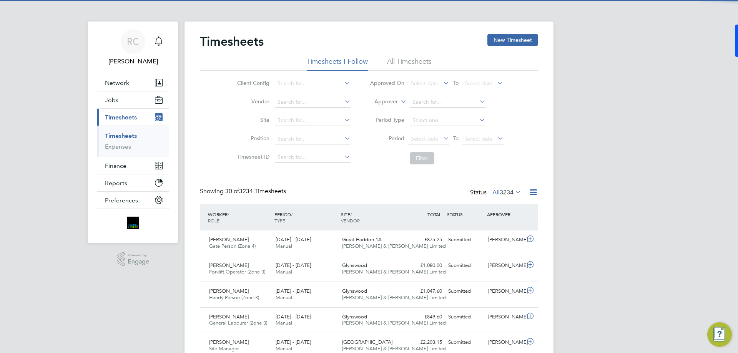
scroll to position [20, 67]
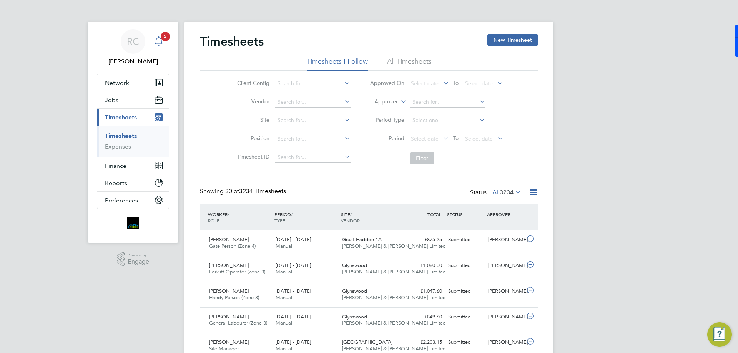
click at [163, 47] on div "Main navigation" at bounding box center [158, 41] width 15 height 15
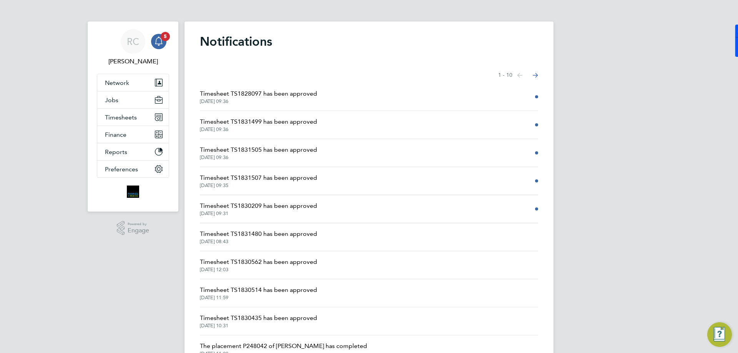
click at [312, 97] on span "Timesheet TS1828097 has been approved" at bounding box center [258, 93] width 117 height 9
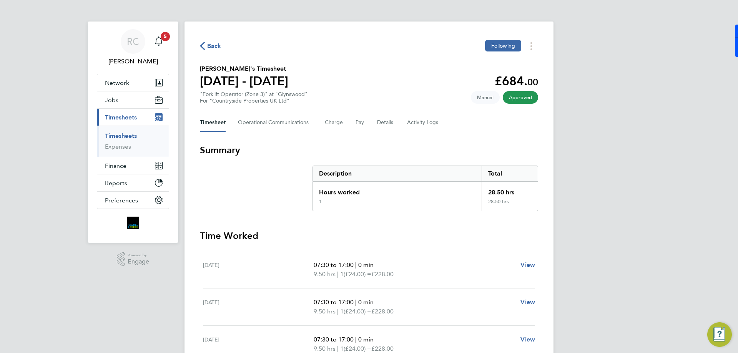
click at [208, 47] on span "Back" at bounding box center [214, 46] width 14 height 9
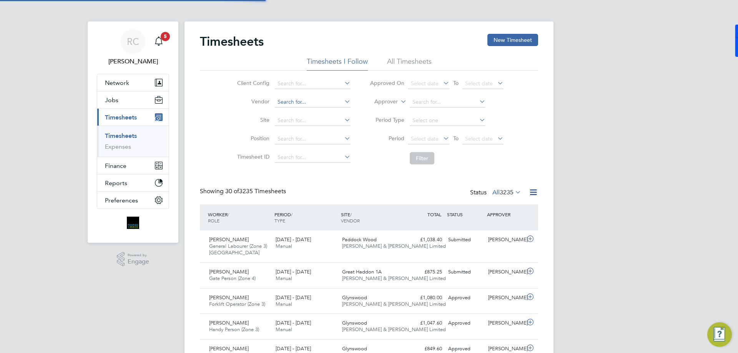
scroll to position [20, 67]
click at [294, 115] on li "Site" at bounding box center [292, 120] width 135 height 18
click at [294, 118] on input at bounding box center [313, 120] width 76 height 11
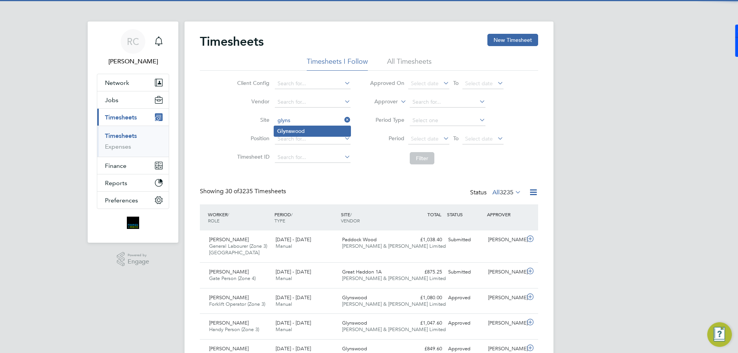
click at [296, 130] on li "[PERSON_NAME]" at bounding box center [312, 131] width 77 height 10
type input "Glynswood"
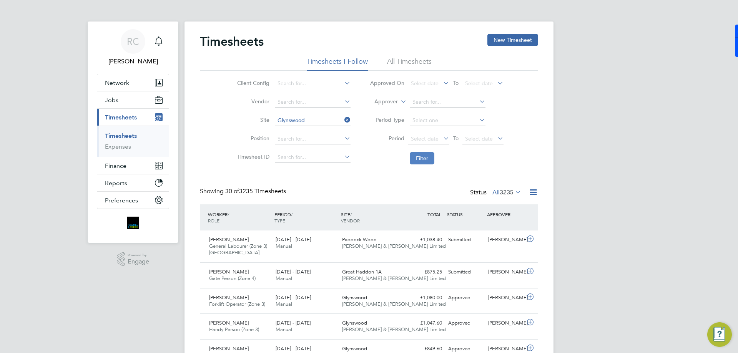
click at [421, 161] on button "Filter" at bounding box center [422, 158] width 25 height 12
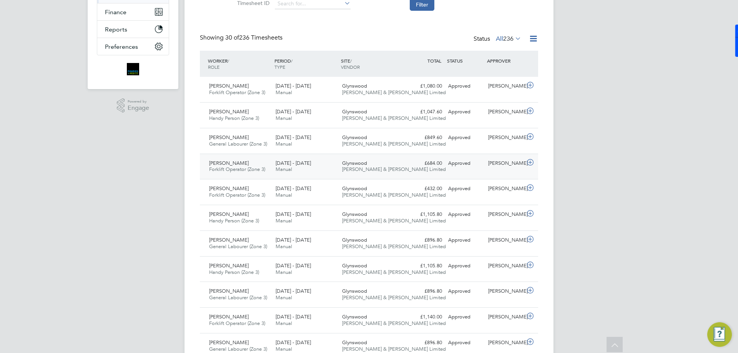
click at [500, 170] on div "[PERSON_NAME]" at bounding box center [505, 163] width 40 height 13
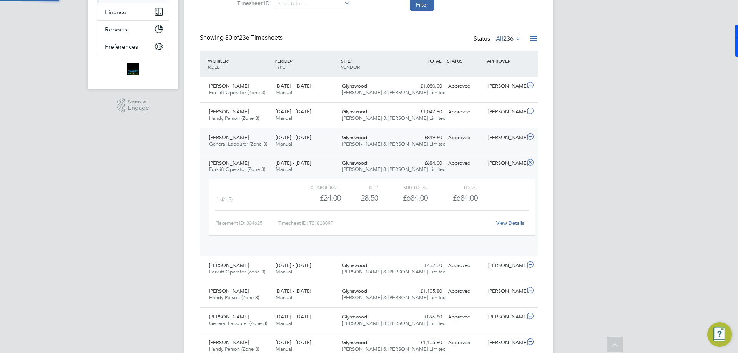
click at [496, 144] on div "[PERSON_NAME]" at bounding box center [505, 137] width 40 height 13
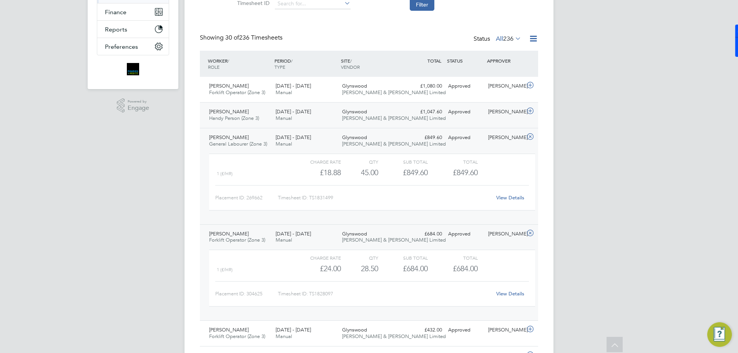
click at [494, 116] on div "[PERSON_NAME]" at bounding box center [505, 112] width 40 height 13
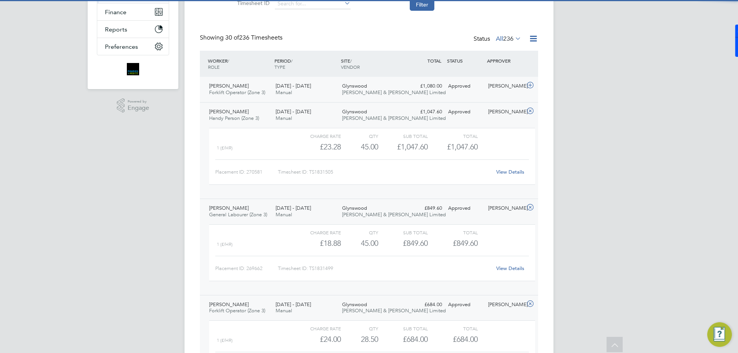
click at [505, 83] on div "[PERSON_NAME]" at bounding box center [505, 86] width 40 height 13
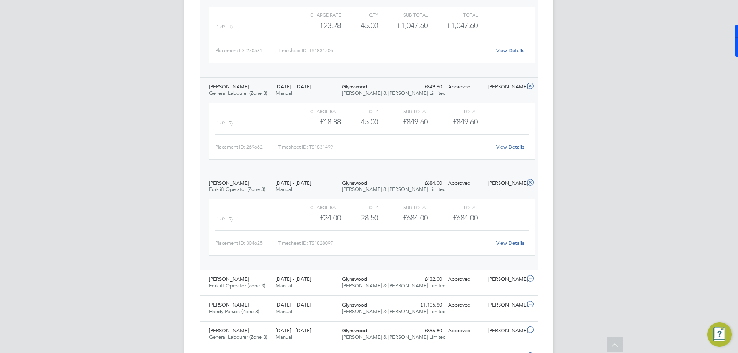
click at [314, 188] on div "[DATE] - [DATE] Manual" at bounding box center [306, 186] width 67 height 19
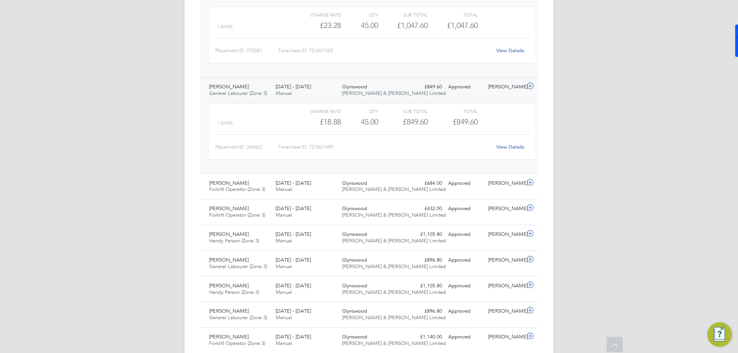
click at [327, 85] on div "[DATE] - [DATE] Manual" at bounding box center [306, 90] width 67 height 19
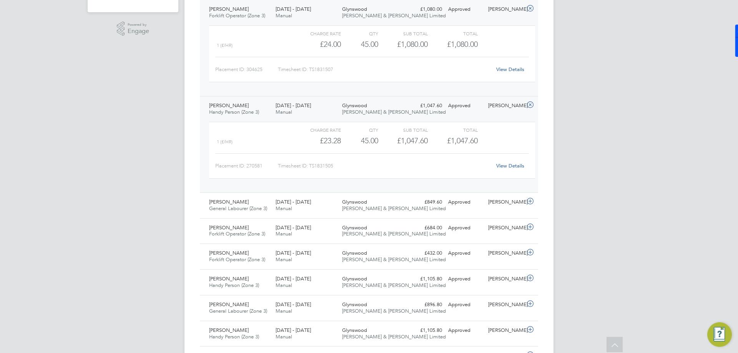
click at [325, 109] on div "[DATE] - [DATE] Manual" at bounding box center [306, 109] width 67 height 19
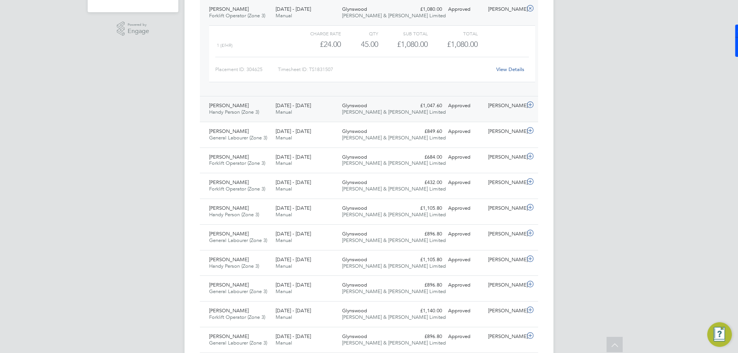
scroll to position [115, 0]
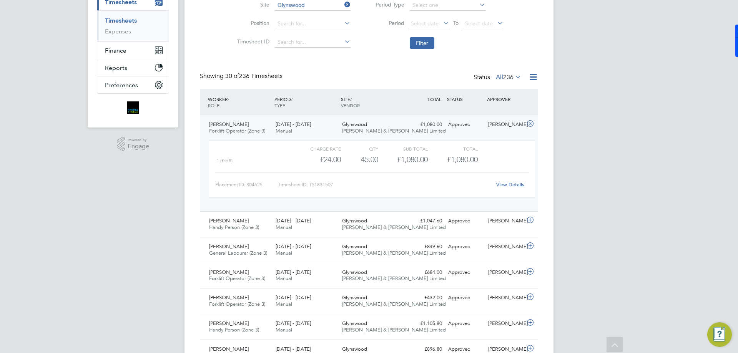
click at [324, 122] on div "[DATE] - [DATE] Manual" at bounding box center [306, 127] width 67 height 19
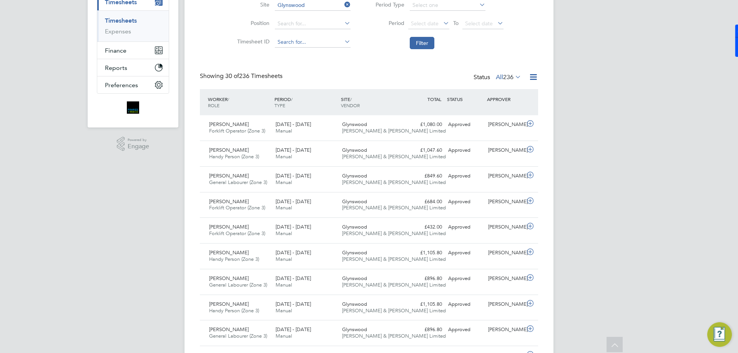
scroll to position [0, 0]
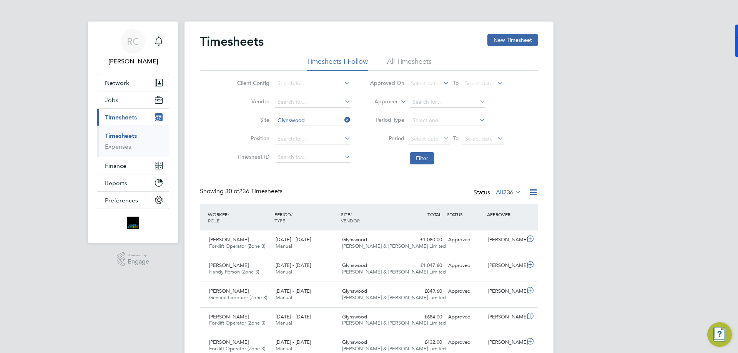
click at [343, 118] on icon at bounding box center [343, 120] width 0 height 11
drag, startPoint x: 206, startPoint y: 113, endPoint x: 223, endPoint y: 67, distance: 49.4
click at [206, 112] on div "Client Config Vendor Site Position Timesheet ID Approved On Select date To Sele…" at bounding box center [369, 120] width 338 height 98
drag, startPoint x: 260, startPoint y: 42, endPoint x: 202, endPoint y: 43, distance: 58.1
click at [202, 43] on h2 "Timesheets" at bounding box center [232, 41] width 64 height 15
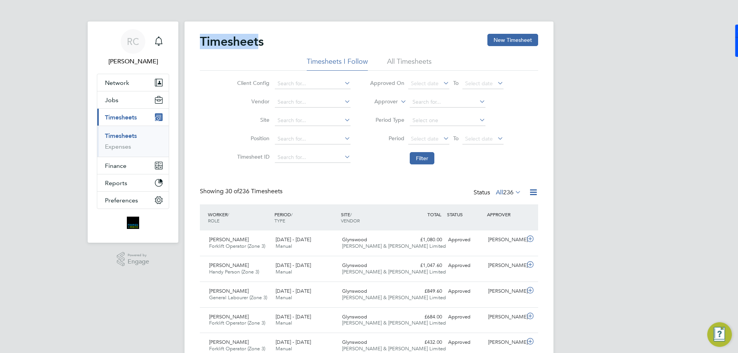
click at [201, 43] on h2 "Timesheets" at bounding box center [232, 41] width 64 height 15
drag, startPoint x: 201, startPoint y: 43, endPoint x: 248, endPoint y: 43, distance: 46.5
click at [248, 43] on h2 "Timesheets" at bounding box center [232, 41] width 64 height 15
click at [249, 43] on h2 "Timesheets" at bounding box center [232, 41] width 64 height 15
